Goal: Find specific page/section: Find specific page/section

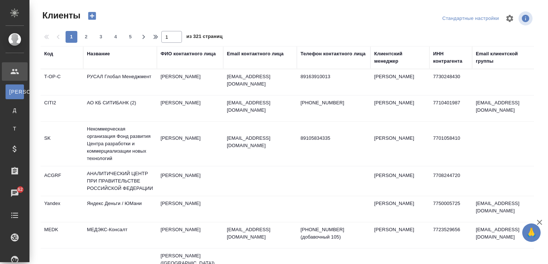
select select "RU"
click at [102, 57] on div "Название" at bounding box center [98, 53] width 23 height 7
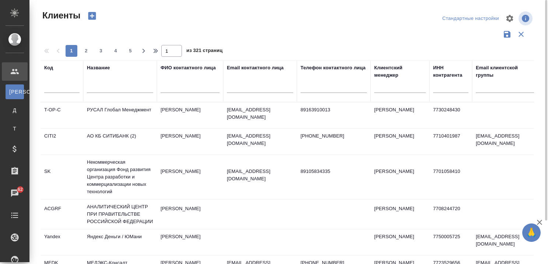
click at [106, 86] on input "text" at bounding box center [120, 88] width 66 height 9
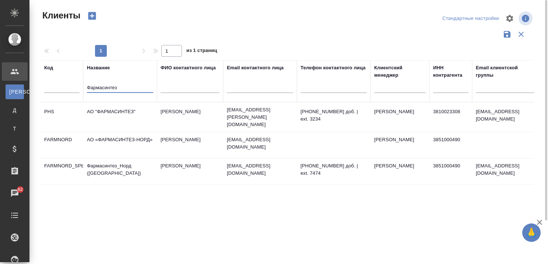
type input "Фармасинтез"
click at [120, 130] on td "Фармасинтез_Норд (СПб)" at bounding box center [120, 117] width 74 height 26
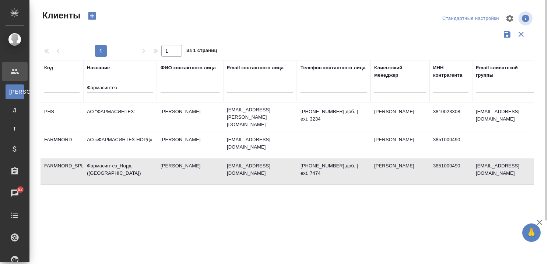
click at [120, 130] on td "Фармасинтез_Норд (СПб)" at bounding box center [120, 117] width 74 height 26
click at [116, 130] on td "АО «ФАРМАСИНТЕЗ-НОРД»" at bounding box center [120, 117] width 74 height 26
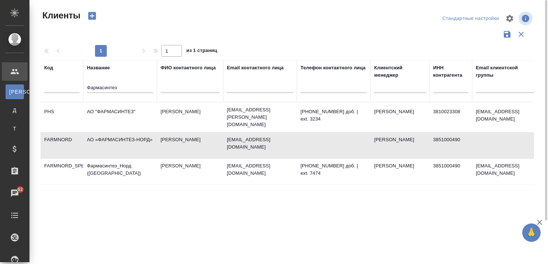
click at [119, 108] on td "АО "ФАРМАСИНТЕЗ"" at bounding box center [120, 117] width 74 height 26
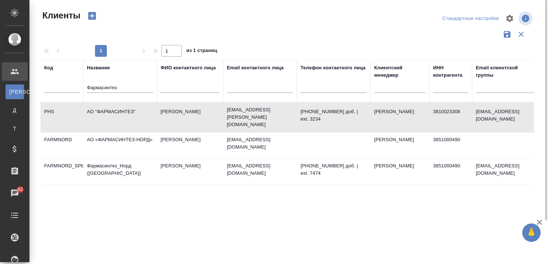
click at [109, 130] on td "АО «ФАРМАСИНТЕЗ-НОРД»" at bounding box center [120, 117] width 74 height 26
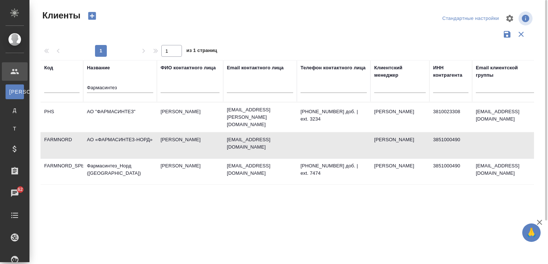
click at [117, 110] on td "АО "ФАРМАСИНТЕЗ"" at bounding box center [120, 117] width 74 height 26
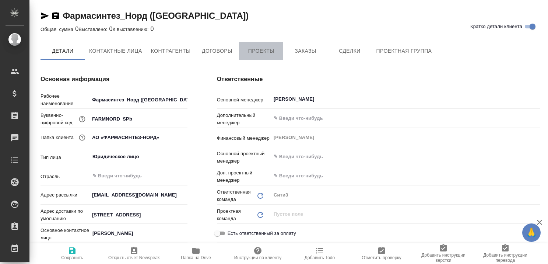
click at [268, 52] on span "Проекты" at bounding box center [260, 50] width 35 height 9
type textarea "x"
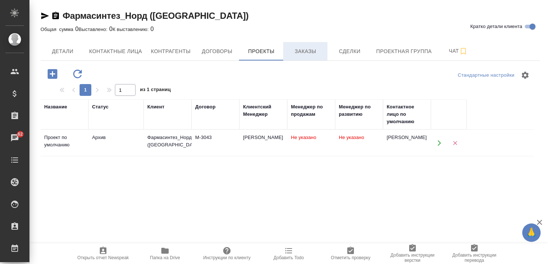
click at [303, 54] on span "Заказы" at bounding box center [305, 51] width 35 height 9
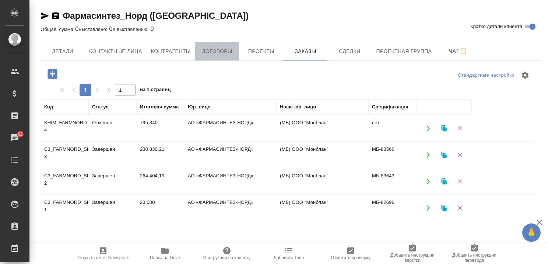
click at [221, 50] on span "Договоры" at bounding box center [216, 51] width 35 height 9
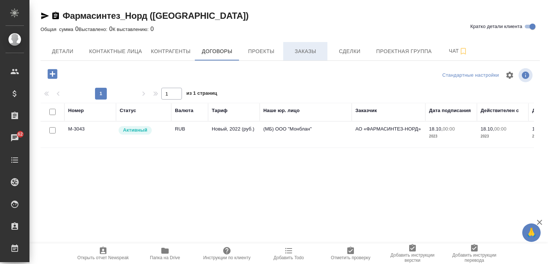
click at [304, 49] on span "Заказы" at bounding box center [305, 51] width 35 height 9
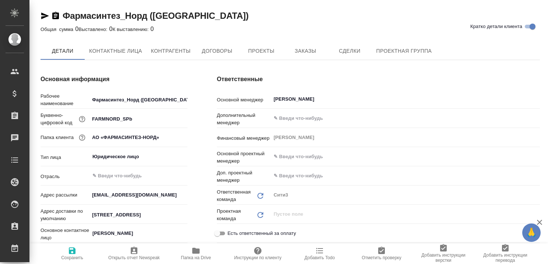
type textarea "x"
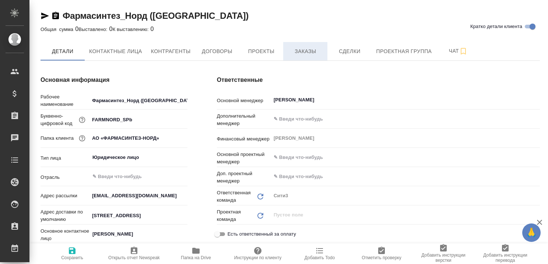
type textarea "x"
click at [300, 52] on span "Заказы" at bounding box center [305, 51] width 35 height 9
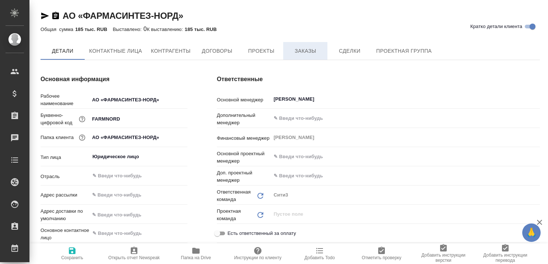
type textarea "x"
click at [309, 51] on span "Заказы" at bounding box center [305, 51] width 35 height 9
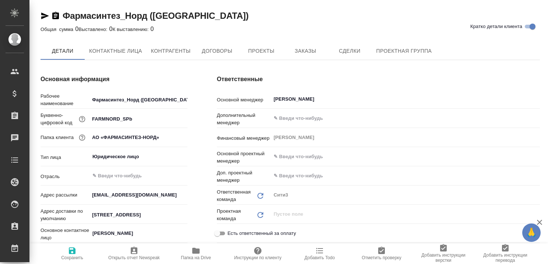
type textarea "x"
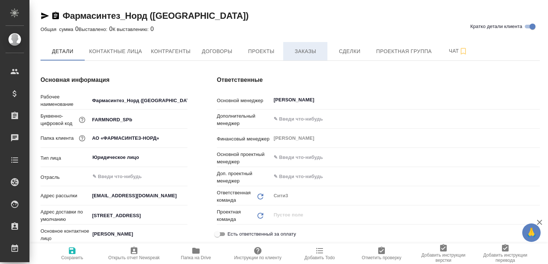
type textarea "x"
click at [301, 52] on span "Заказы" at bounding box center [305, 51] width 35 height 9
type textarea "x"
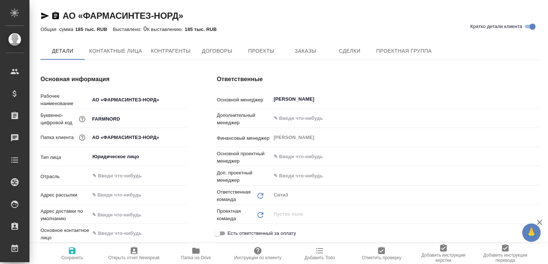
type textarea "x"
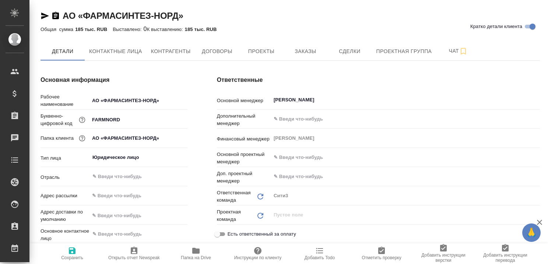
type textarea "x"
click at [310, 48] on span "Заказы" at bounding box center [305, 51] width 35 height 9
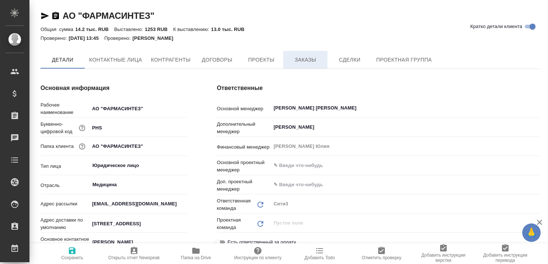
click at [300, 62] on span "Заказы" at bounding box center [305, 59] width 35 height 9
type textarea "x"
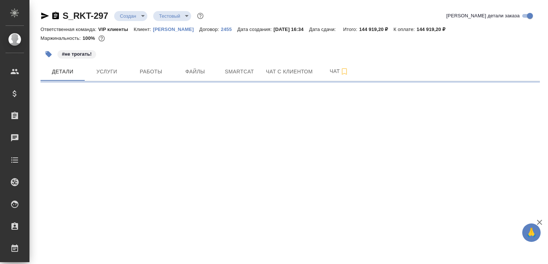
select select "RU"
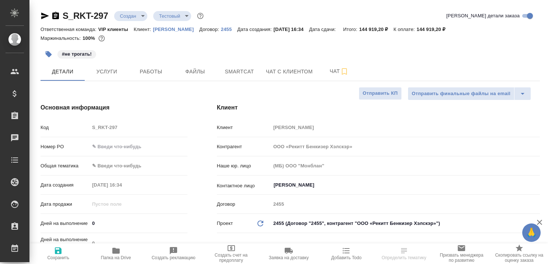
type textarea "x"
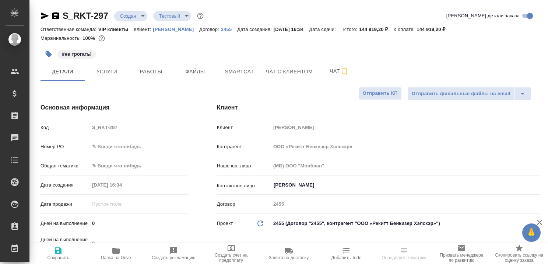
type textarea "x"
